Goal: Information Seeking & Learning: Learn about a topic

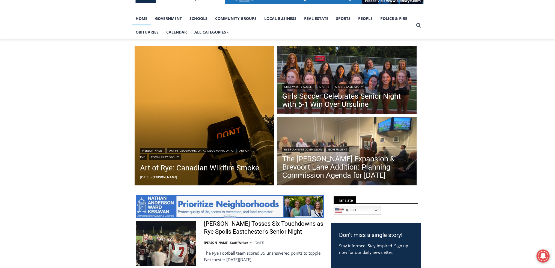
scroll to position [127, 0]
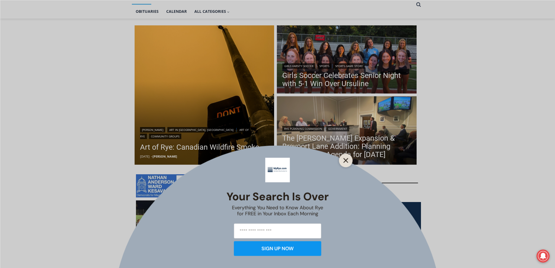
click at [345, 160] on icon "Close" at bounding box center [346, 160] width 5 height 5
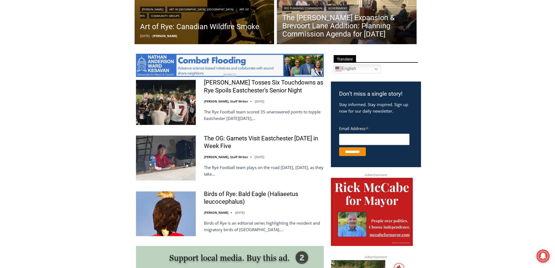
scroll to position [255, 0]
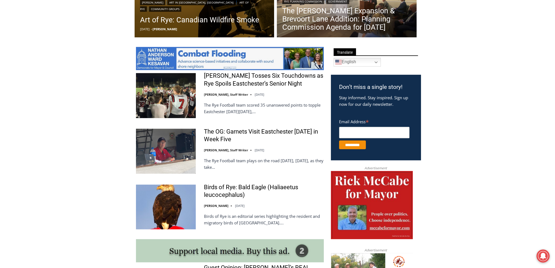
click at [174, 206] on img at bounding box center [166, 207] width 60 height 45
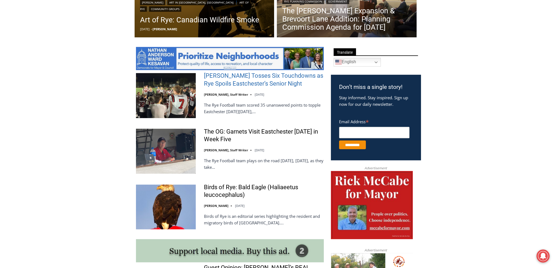
click at [300, 74] on link "[PERSON_NAME] Tosses Six Touchdowns as Rye Spoils Eastchester’s Senior Night" at bounding box center [264, 80] width 120 height 16
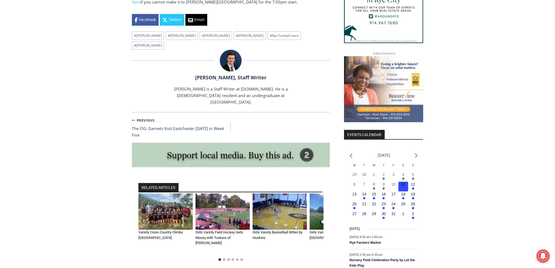
scroll to position [573, 0]
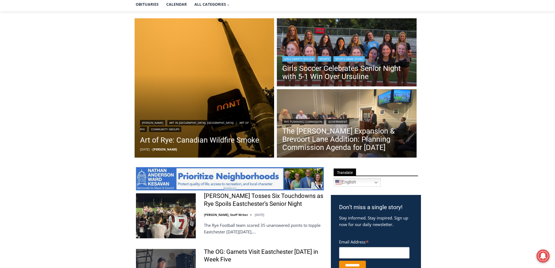
scroll to position [128, 0]
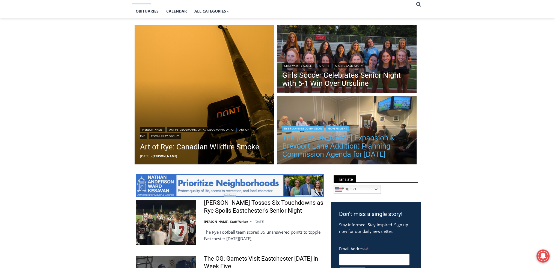
click at [322, 147] on link "The Osborn Expansion & Brevoort Lane Addition: Planning Commission Agenda for T…" at bounding box center [346, 146] width 129 height 25
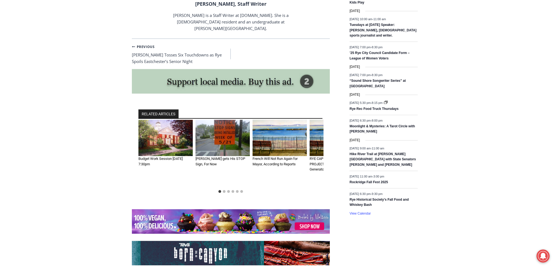
scroll to position [828, 0]
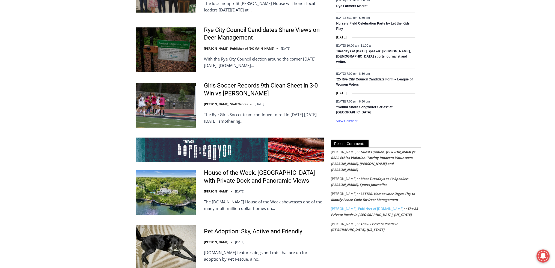
scroll to position [952, 0]
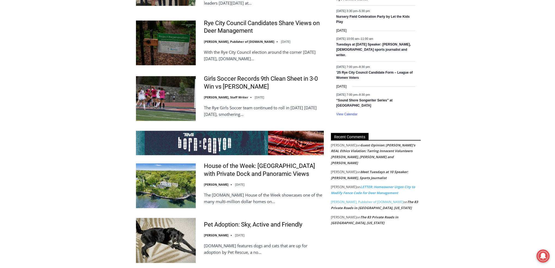
click at [362, 185] on link "LETTER: Homeowner Urges City to Modify Fence Code for Deer Management" at bounding box center [373, 190] width 84 height 11
click at [362, 170] on link "Meet Tuesdays at 10 Speaker: [PERSON_NAME], Sports Journalist" at bounding box center [369, 175] width 77 height 11
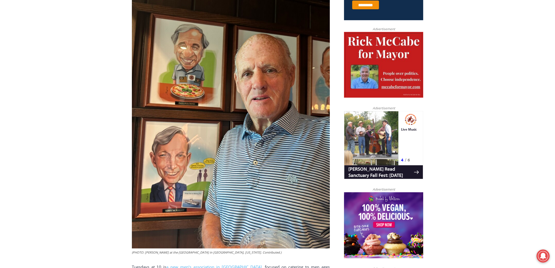
scroll to position [203, 0]
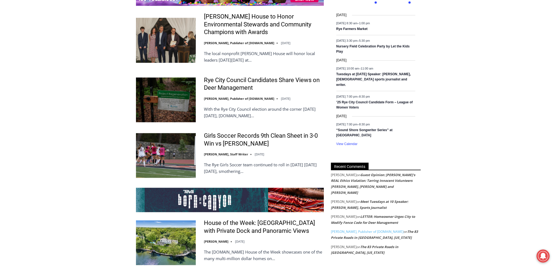
scroll to position [888, 0]
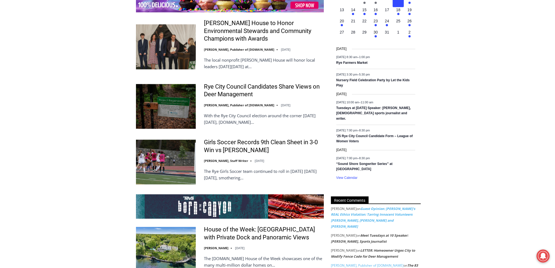
click at [407, 207] on link "Guest Opinion: [PERSON_NAME]’s REAL Ethics Violation: Tarring Innocent Voluntee…" at bounding box center [373, 218] width 84 height 22
